Goal: Find specific page/section: Find specific page/section

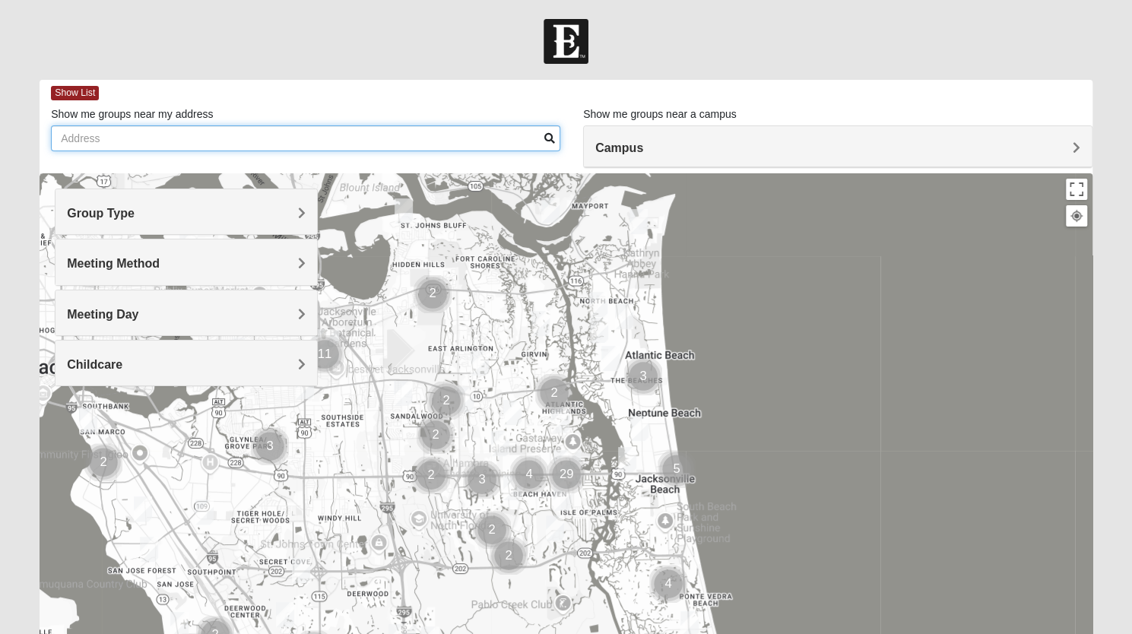
click at [246, 139] on input "Show me groups near my address" at bounding box center [305, 138] width 509 height 26
click at [546, 135] on span at bounding box center [549, 138] width 11 height 11
drag, startPoint x: 106, startPoint y: 140, endPoint x: 40, endPoint y: 140, distance: 66.9
click at [40, 140] on div "Show me groups near my address 07352" at bounding box center [306, 134] width 532 height 56
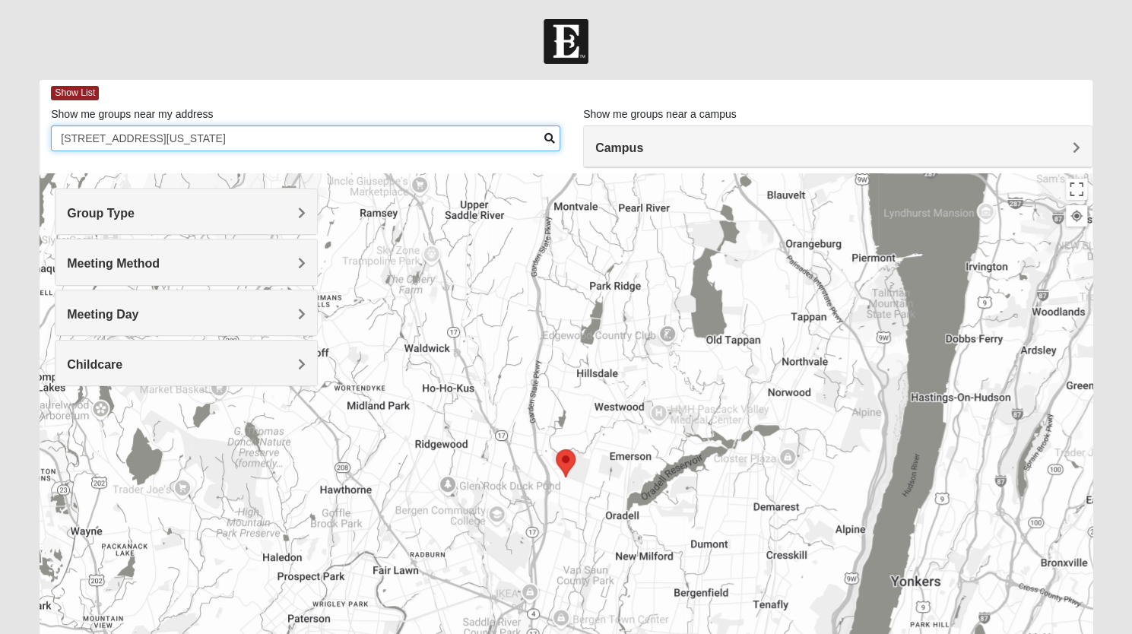
type input "5 SOLDIER HILL ROAD, PARAMUS, NEW JERSEY"
click at [569, 461] on img "Selected Address" at bounding box center [565, 463] width 32 height 40
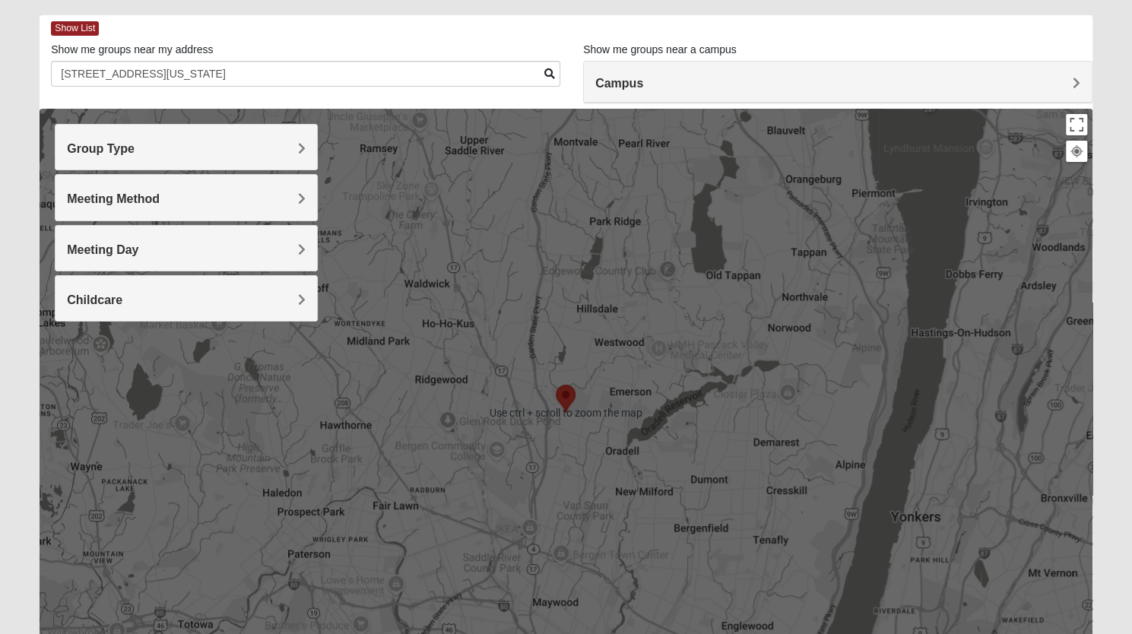
scroll to position [51, 0]
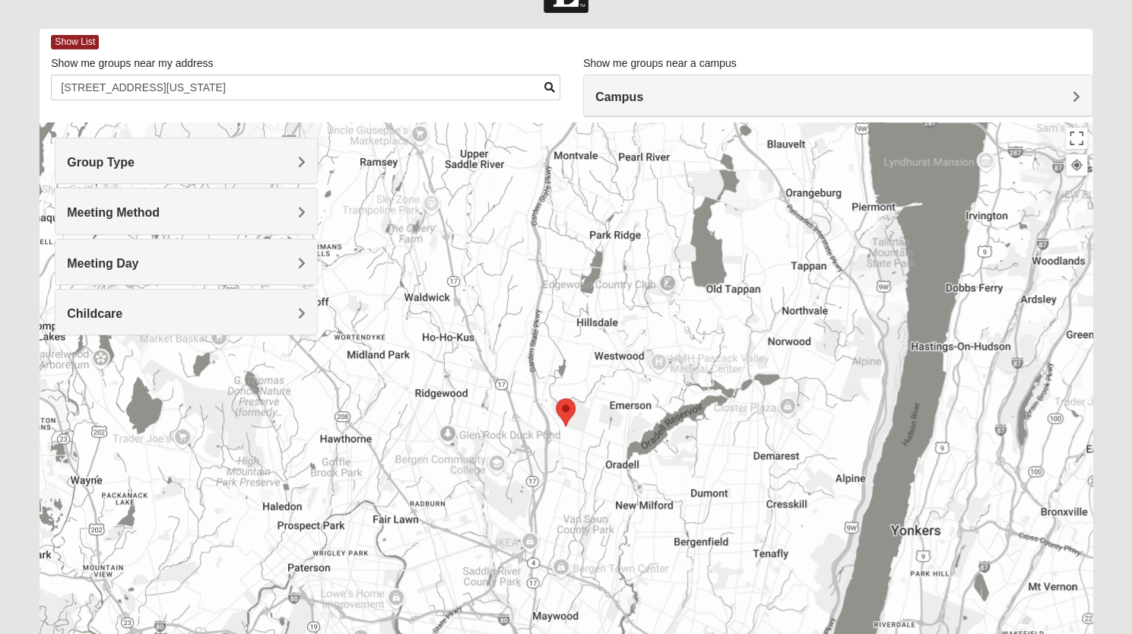
click at [539, 111] on div "Show me groups near my address 5 SOLDIER HILL ROAD, PARAMUS, NEW JERSEY" at bounding box center [306, 83] width 532 height 56
click at [82, 40] on span "Show List" at bounding box center [75, 42] width 48 height 14
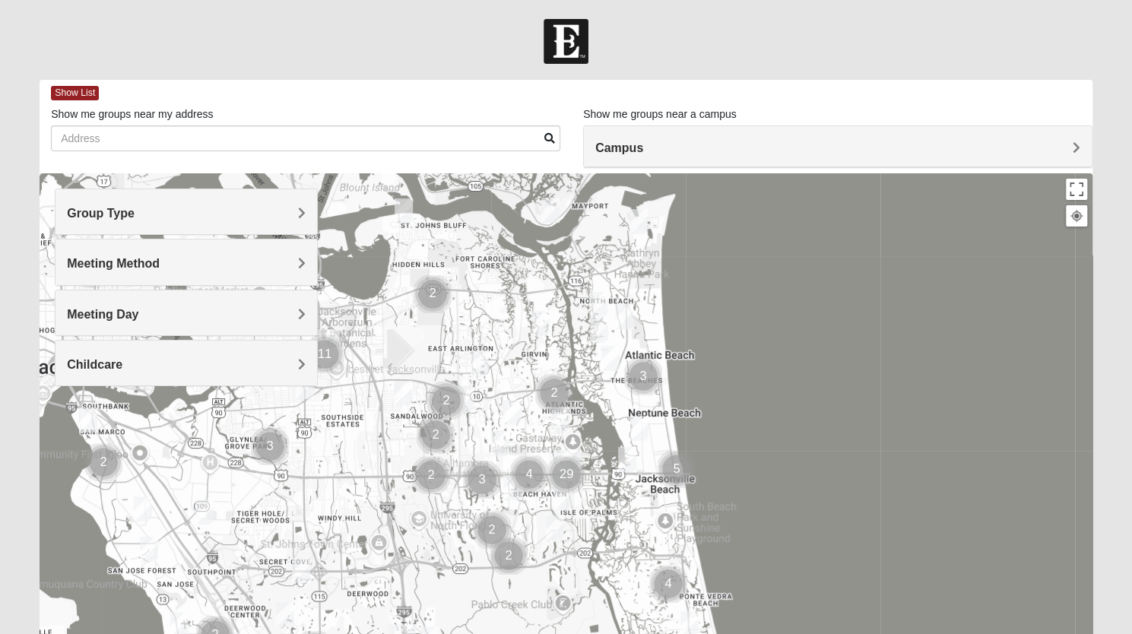
click at [160, 265] on span "Meeting Method" at bounding box center [113, 263] width 93 height 13
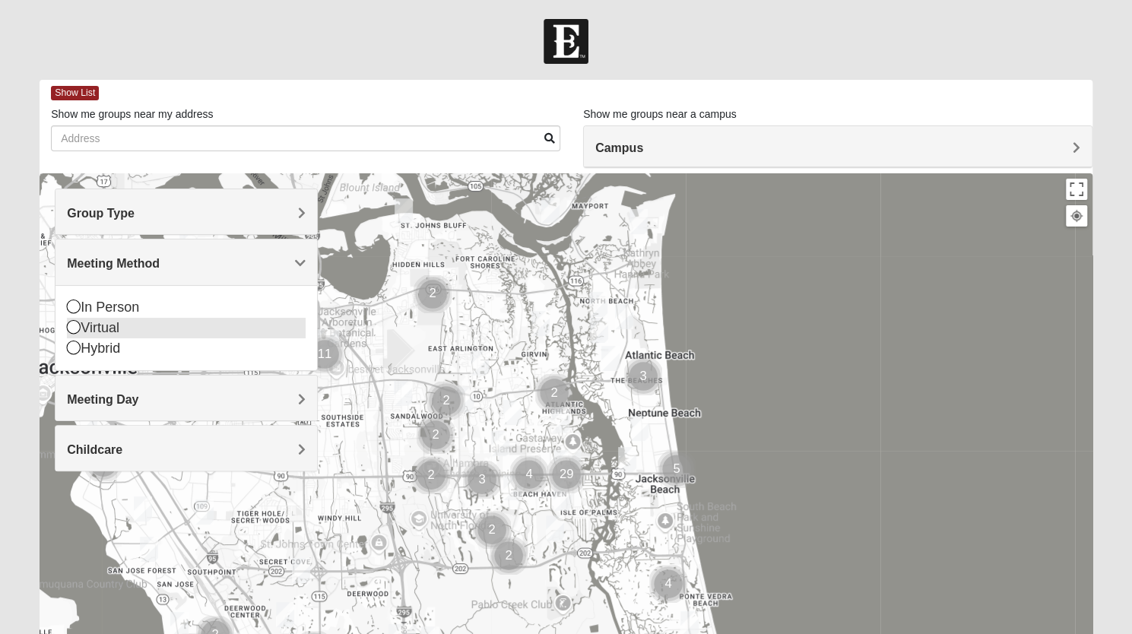
click at [73, 323] on icon at bounding box center [74, 327] width 14 height 14
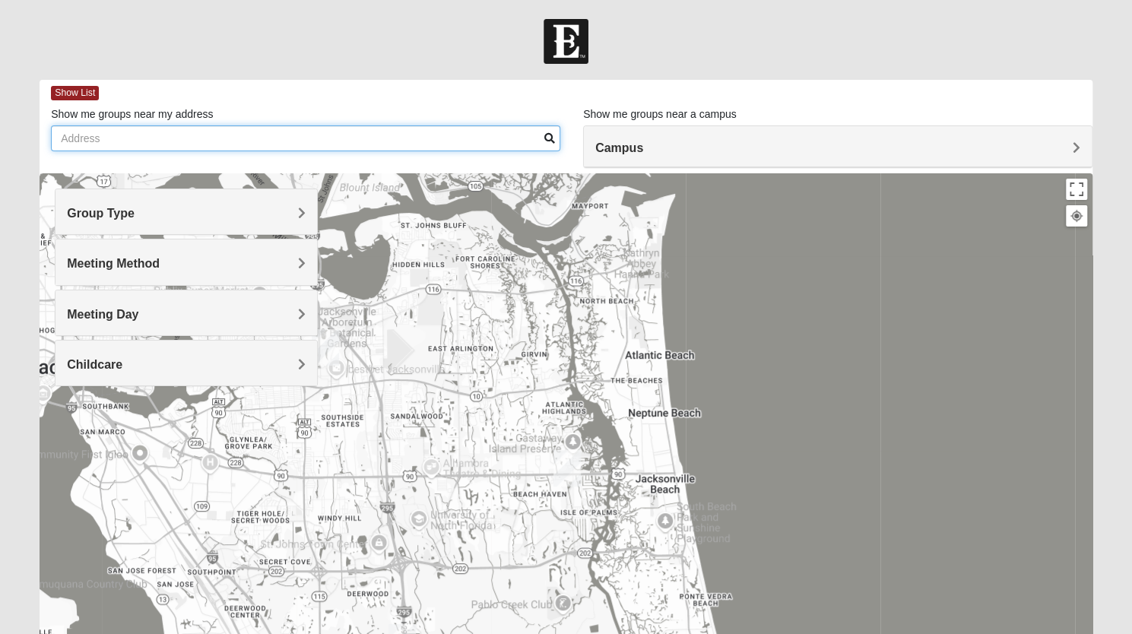
click at [176, 135] on input "Show me groups near my address" at bounding box center [305, 138] width 509 height 26
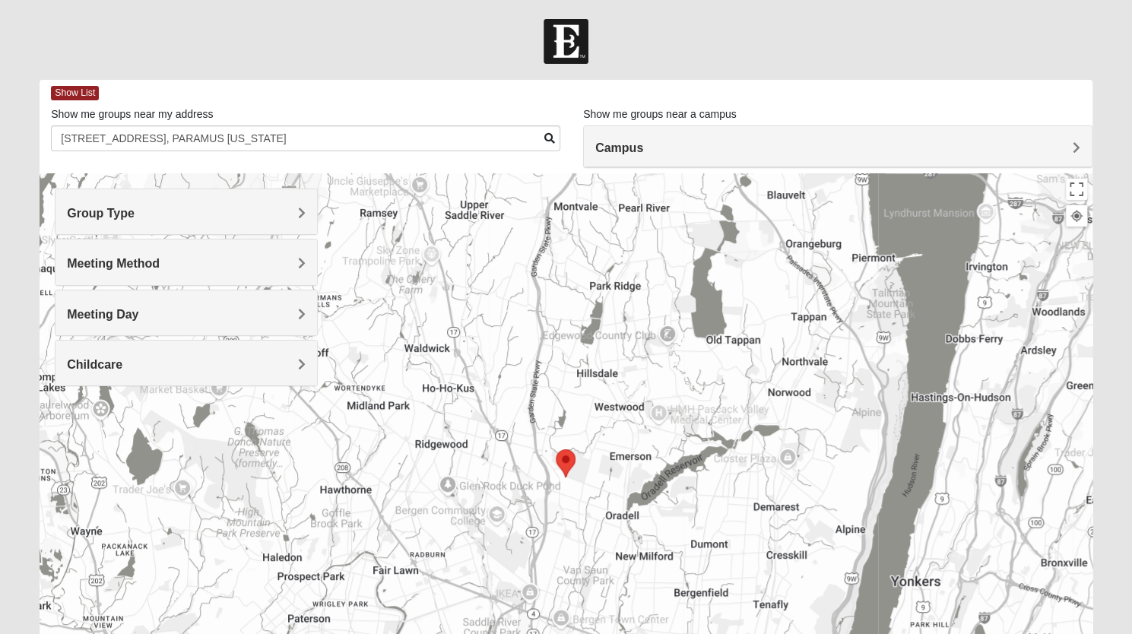
click at [160, 261] on span "Meeting Method" at bounding box center [113, 263] width 93 height 13
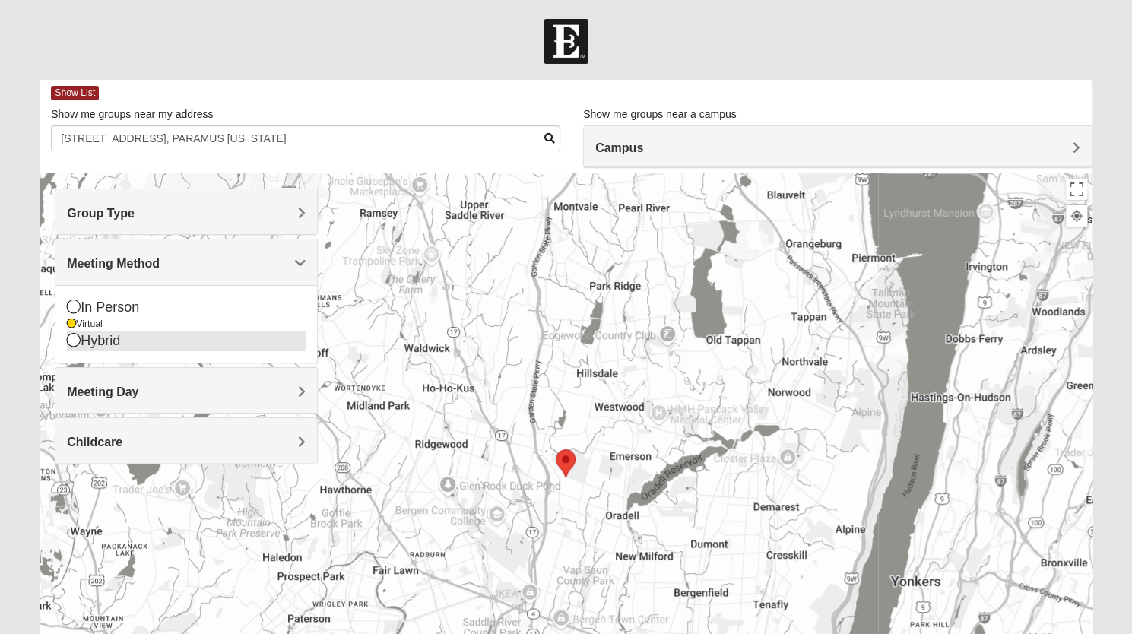
click at [72, 340] on icon at bounding box center [74, 340] width 14 height 14
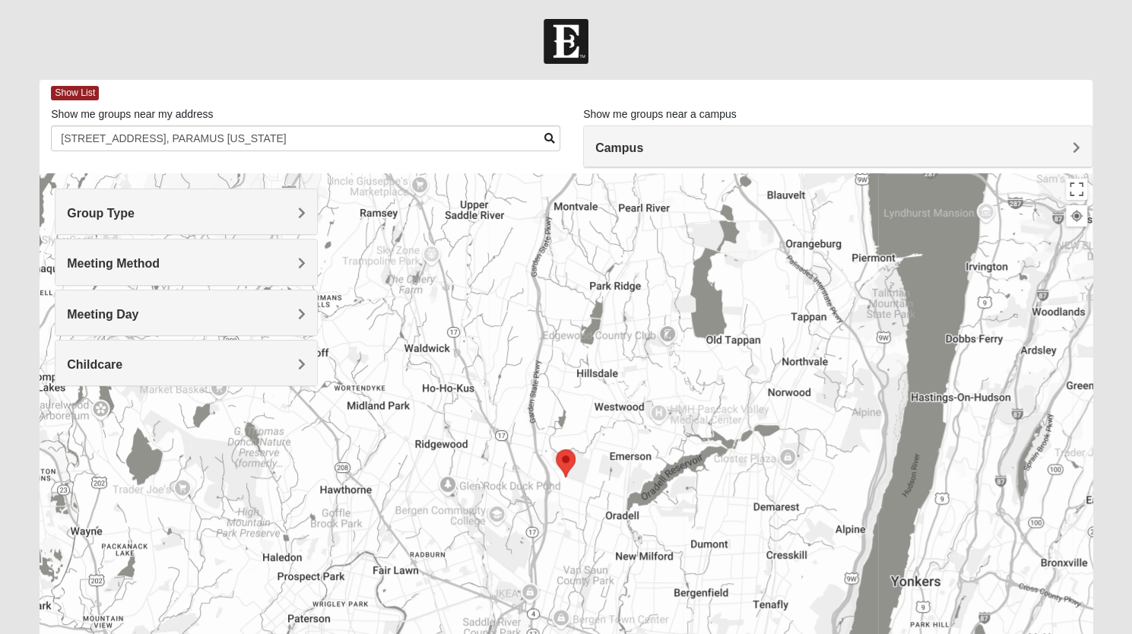
click at [294, 220] on h4 "Group Type" at bounding box center [186, 213] width 239 height 14
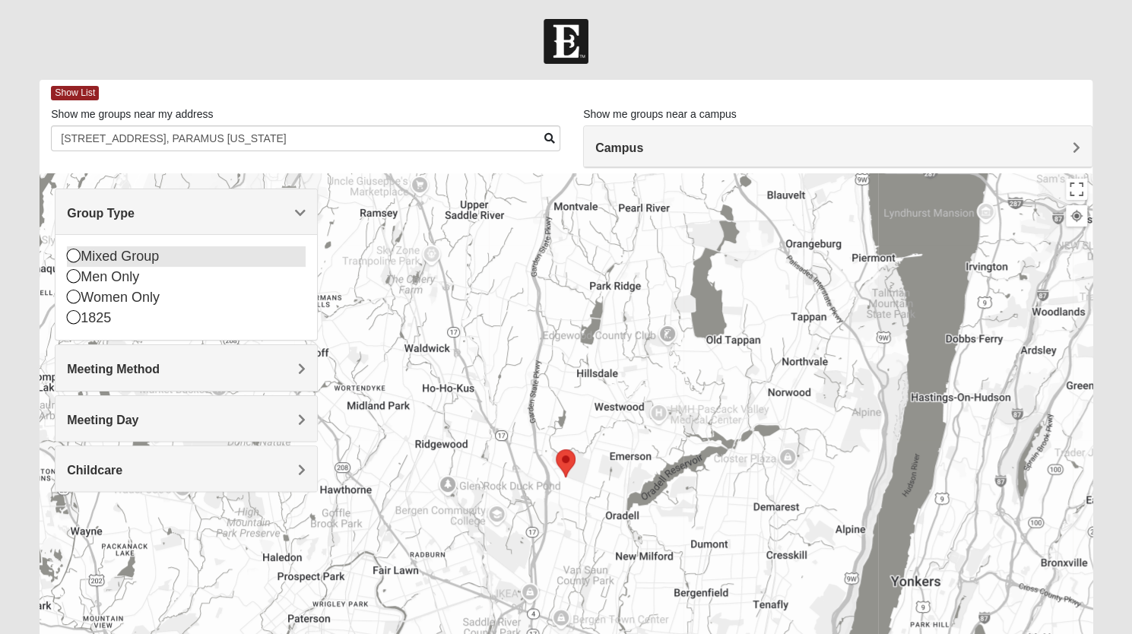
click at [75, 255] on icon at bounding box center [74, 256] width 14 height 14
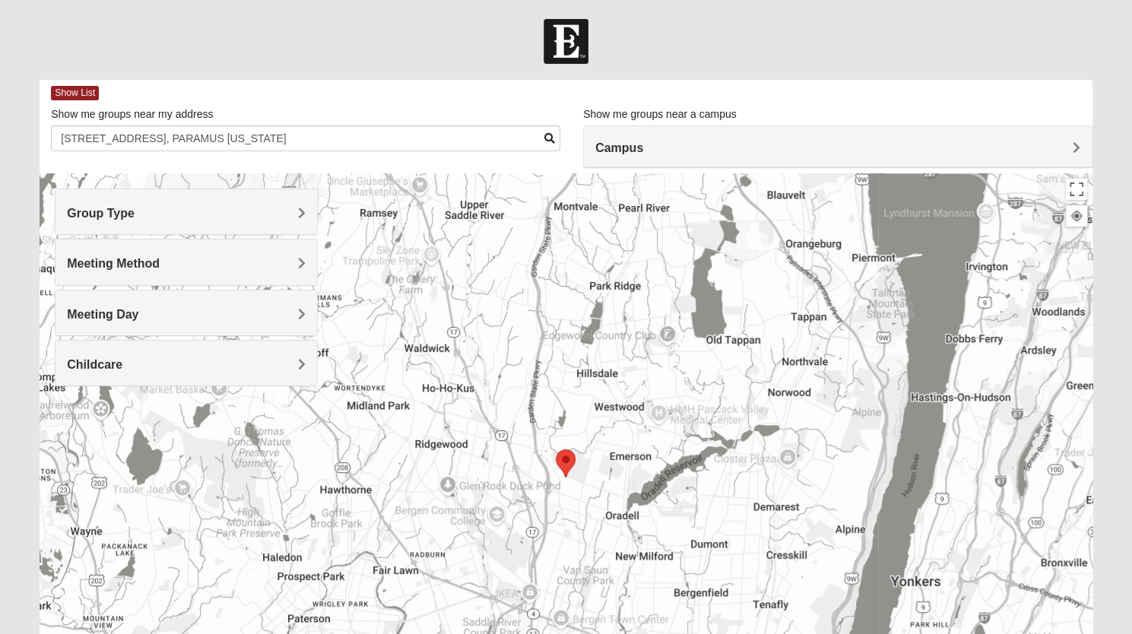
click at [1048, 144] on h4 "Campus" at bounding box center [837, 148] width 485 height 14
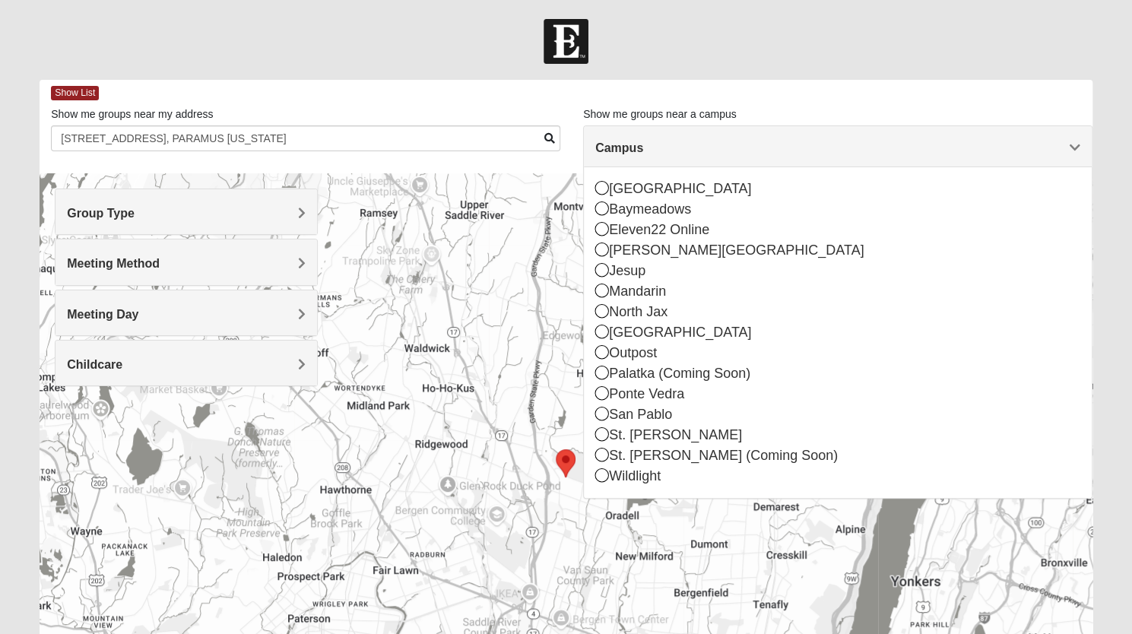
click at [710, 46] on div at bounding box center [566, 41] width 1132 height 45
click at [283, 218] on h4 "Group Type" at bounding box center [186, 213] width 239 height 14
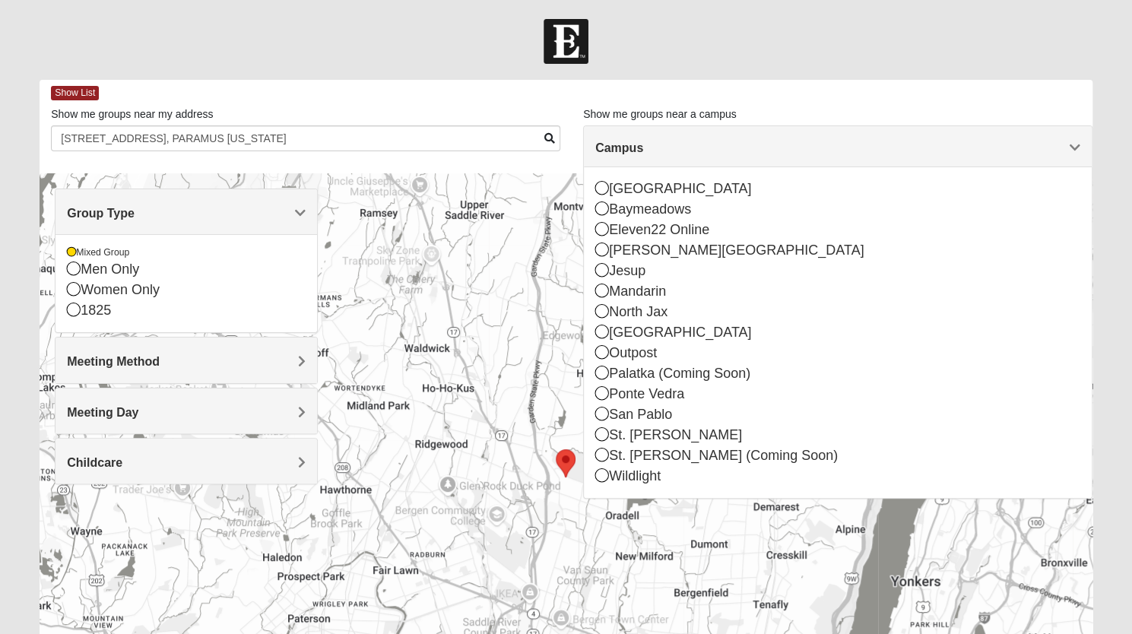
click at [327, 33] on div at bounding box center [566, 41] width 1132 height 45
click at [643, 153] on span "Campus" at bounding box center [619, 147] width 48 height 13
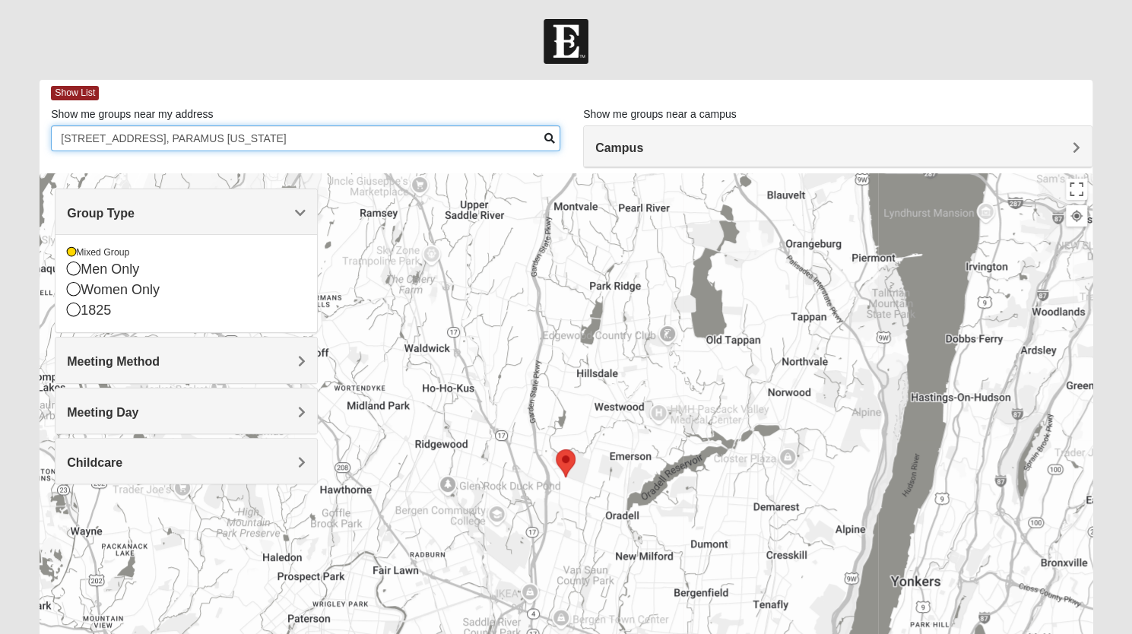
click at [503, 144] on input "[STREET_ADDRESS], PARAMUS [US_STATE]" at bounding box center [305, 138] width 509 height 26
click at [326, 46] on div at bounding box center [566, 41] width 1132 height 45
drag, startPoint x: 322, startPoint y: 144, endPoint x: 52, endPoint y: 130, distance: 270.2
click at [0, 144] on form "Log In Find A Group Error Show List Loading Groups" at bounding box center [566, 428] width 1132 height 818
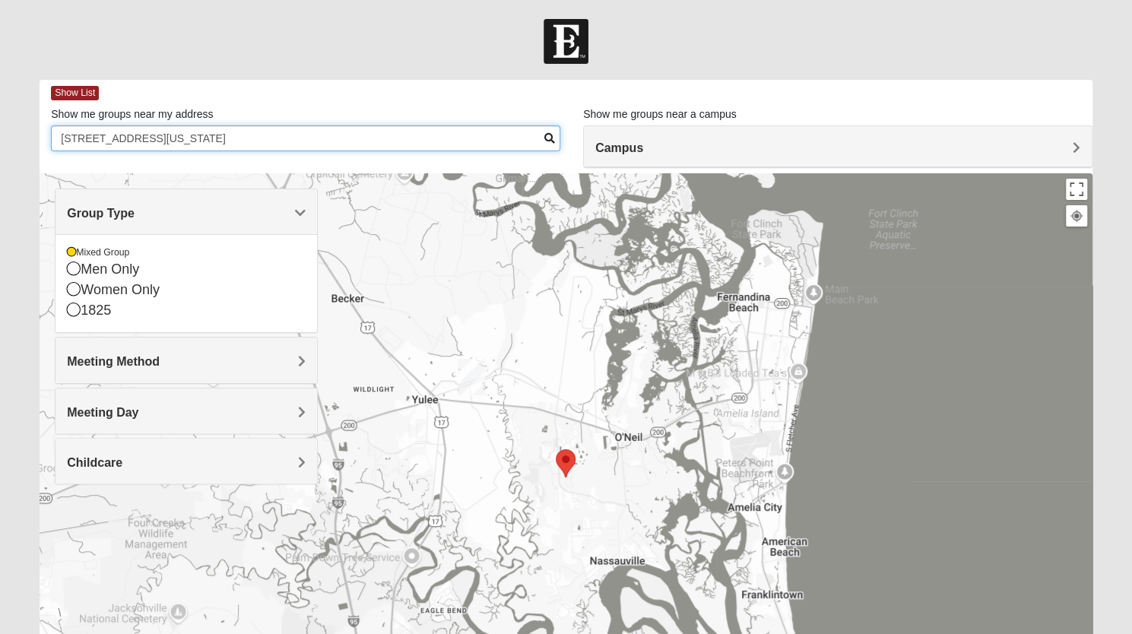
type input "[STREET_ADDRESS][US_STATE]"
click at [550, 140] on span at bounding box center [549, 138] width 11 height 11
click at [135, 207] on span "Group Type" at bounding box center [101, 213] width 68 height 13
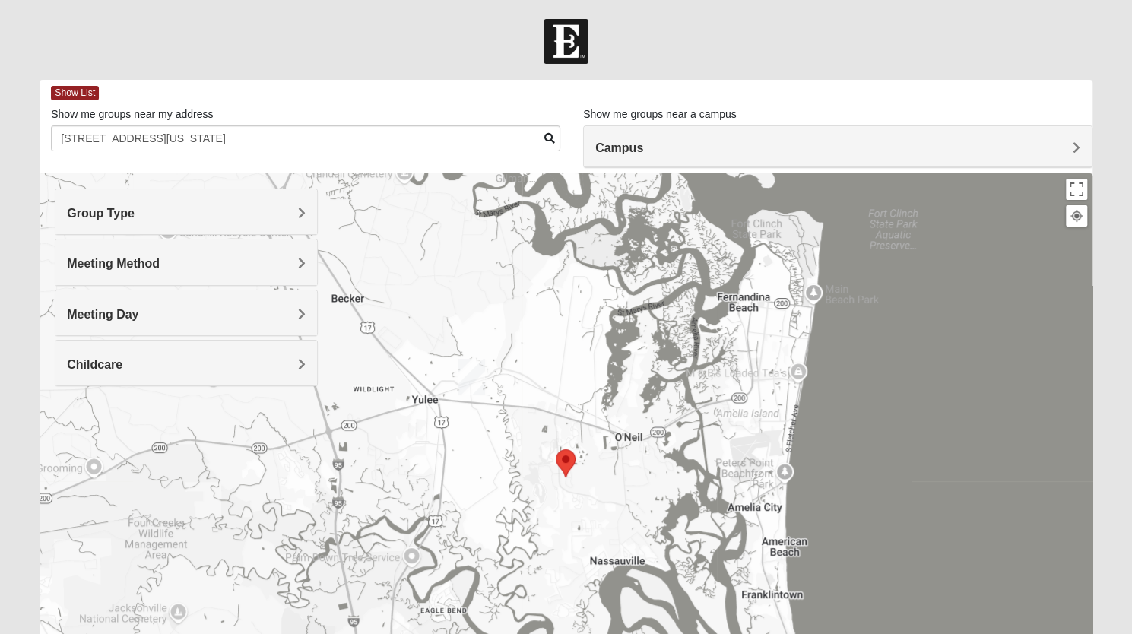
click at [287, 261] on h4 "Meeting Method" at bounding box center [186, 263] width 239 height 14
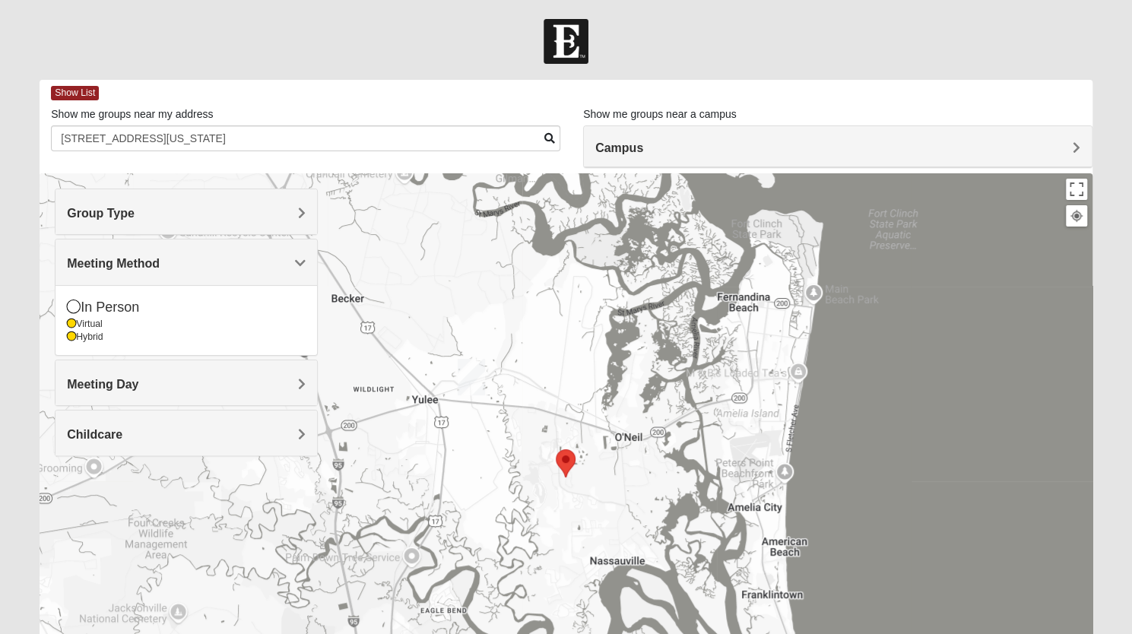
click at [284, 388] on h4 "Meeting Day" at bounding box center [186, 384] width 239 height 14
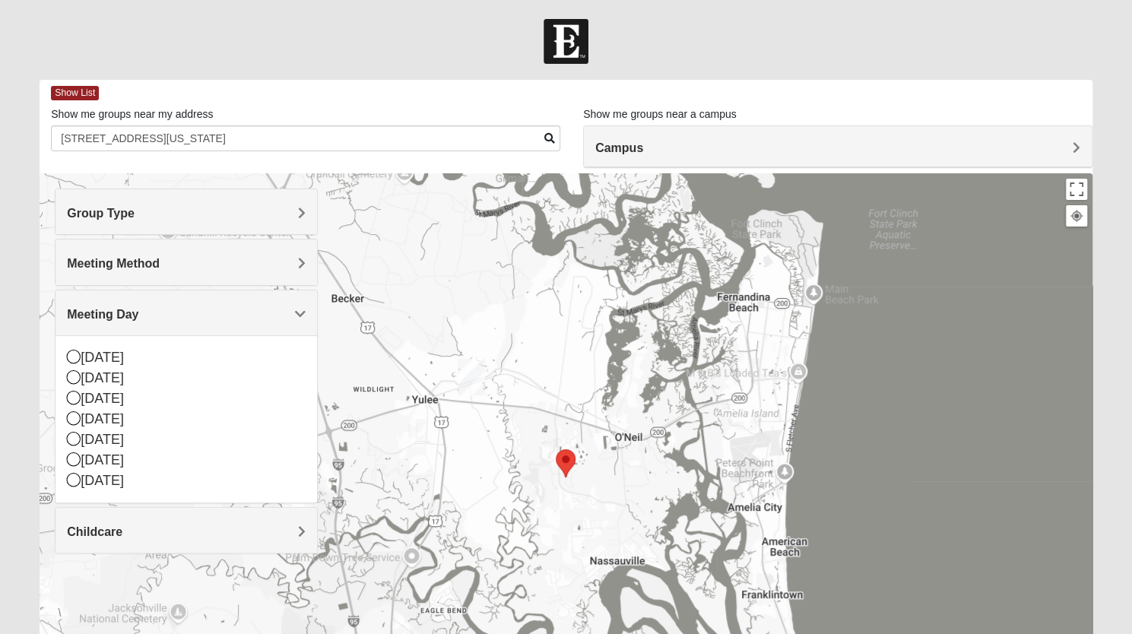
click at [369, 59] on div at bounding box center [566, 41] width 1132 height 45
